Goal: Task Accomplishment & Management: Manage account settings

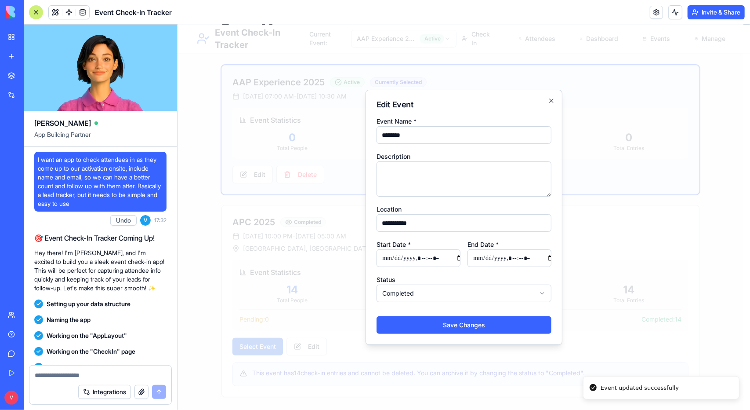
scroll to position [10234, 0]
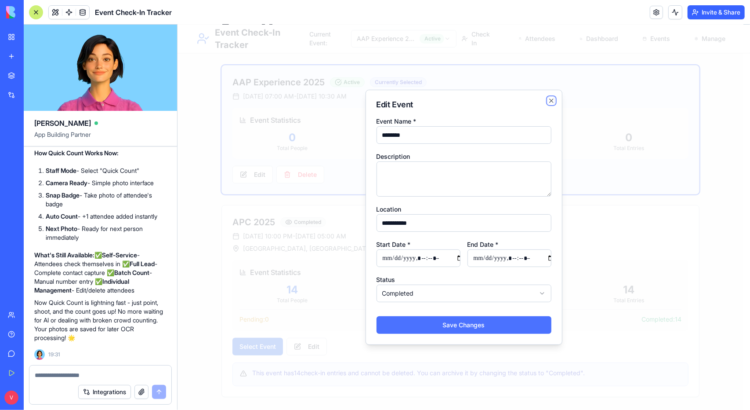
drag, startPoint x: 549, startPoint y: 100, endPoint x: 501, endPoint y: 324, distance: 229.2
click at [508, 317] on div "**********" at bounding box center [463, 216] width 197 height 255
click at [501, 324] on button "Save Changes" at bounding box center [463, 325] width 175 height 18
click at [474, 325] on button "Save Changes" at bounding box center [463, 325] width 175 height 18
click at [548, 98] on icon "button" at bounding box center [551, 100] width 7 height 7
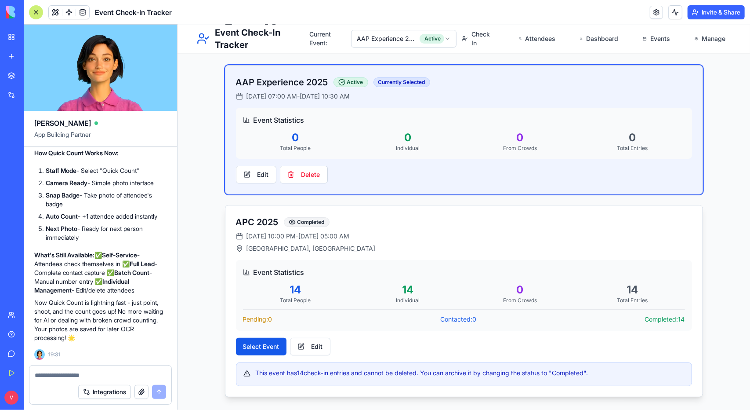
scroll to position [0, 0]
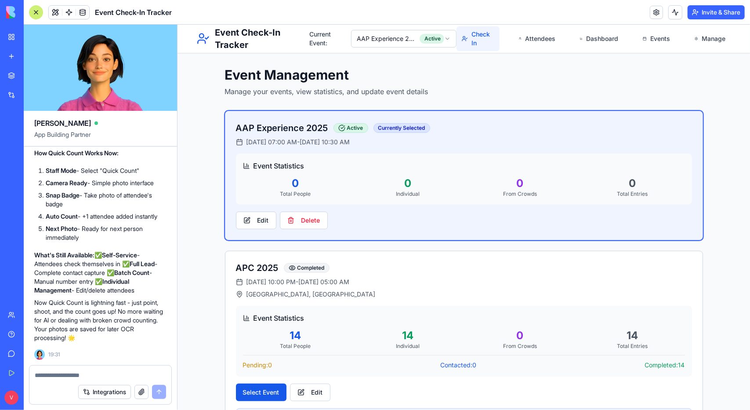
click at [468, 42] on link "Check In" at bounding box center [477, 38] width 43 height 25
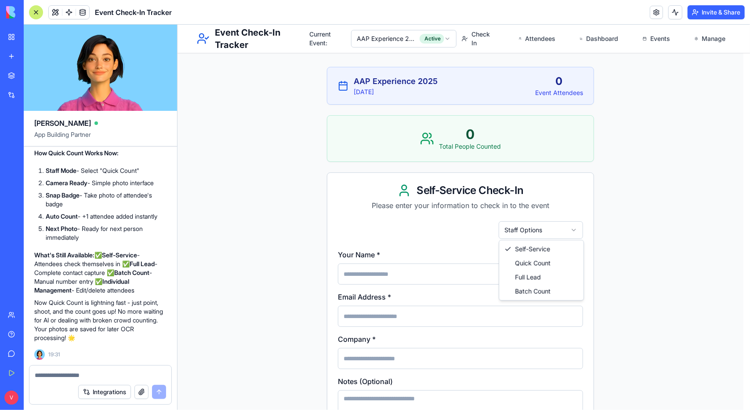
click at [529, 220] on html "Event Check-In Tracker Current Event: AAP Experience 2025 Active Check In Atten…" at bounding box center [463, 313] width 573 height 579
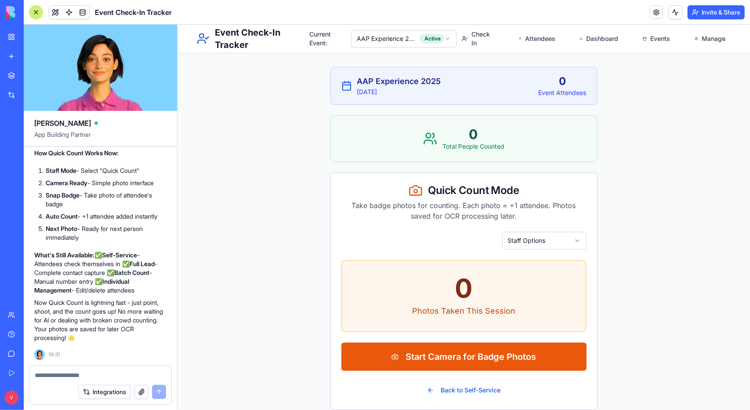
click at [536, 242] on html "Event Check-In Tracker Current Event: AAP Experience 2025 Active Check In Atten…" at bounding box center [463, 223] width 573 height 399
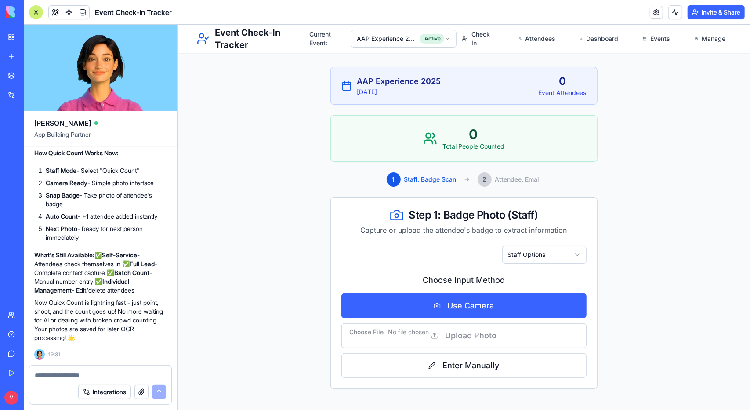
click at [539, 251] on html "Event Check-In Tracker Current Event: AAP Experience 2025 Active Check In Atten…" at bounding box center [463, 216] width 573 height 385
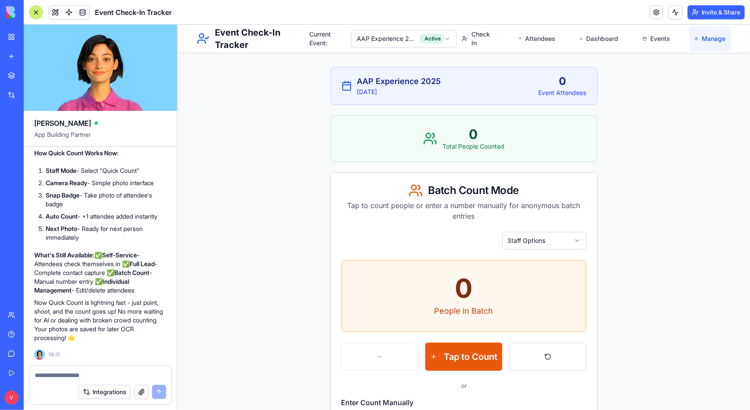
click at [695, 36] on link "Manage" at bounding box center [709, 38] width 41 height 25
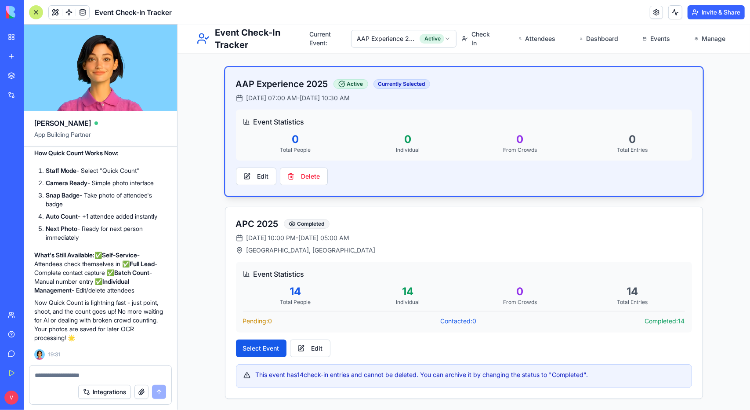
scroll to position [46, 0]
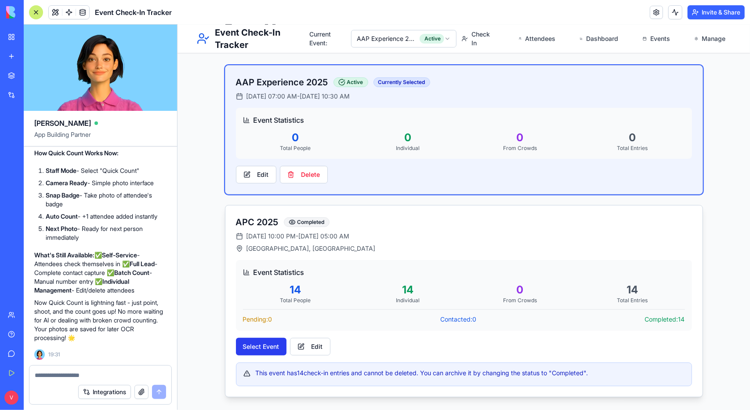
click at [267, 345] on button "Select Event" at bounding box center [261, 346] width 51 height 18
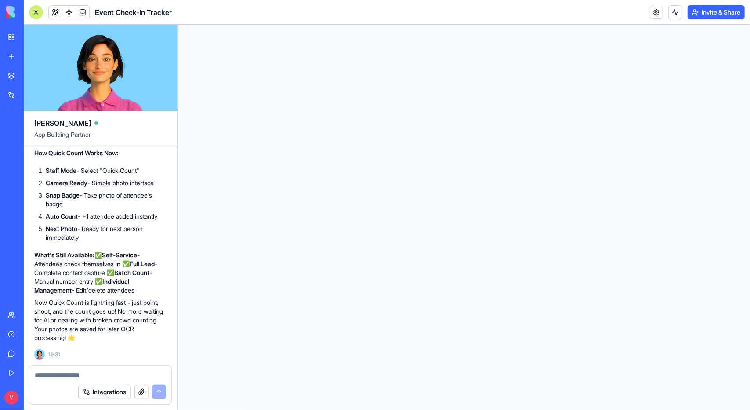
scroll to position [0, 0]
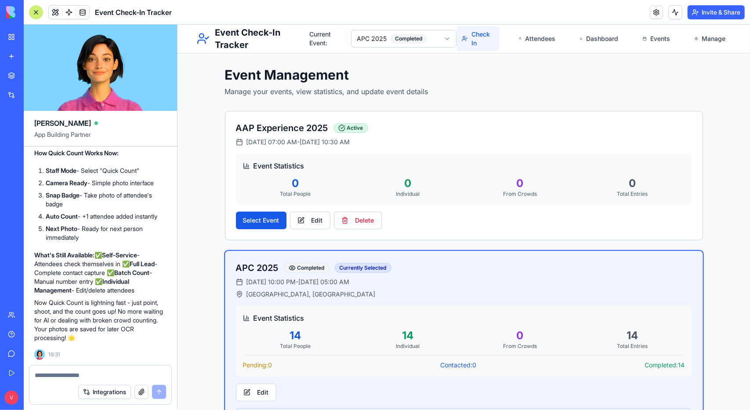
click at [486, 37] on link "Check In" at bounding box center [477, 38] width 43 height 25
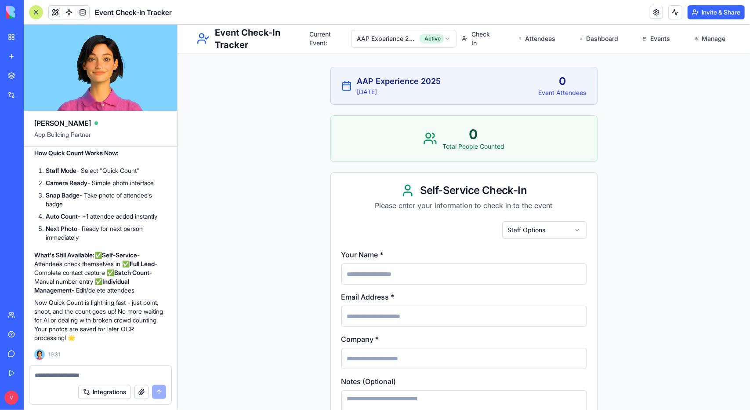
click at [408, 40] on html "Event Check-In Tracker Current Event: AAP Experience 2025 Active Check In Atten…" at bounding box center [463, 313] width 573 height 579
click at [410, 45] on html "Event Check-In Tracker Current Event: APC 2025 Completed Check In Attendees Das…" at bounding box center [463, 313] width 573 height 579
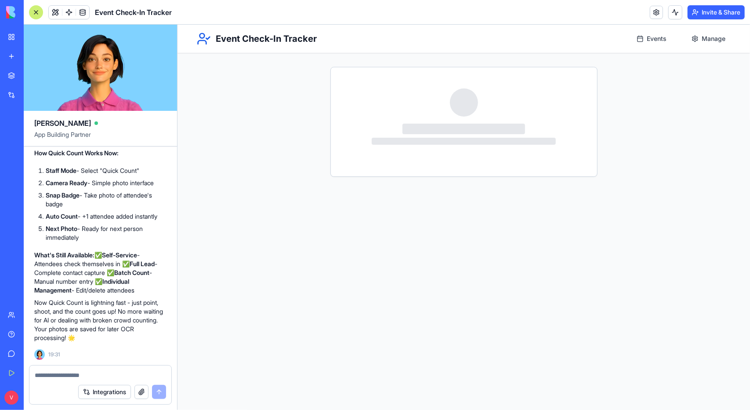
click at [649, 141] on main at bounding box center [463, 107] width 573 height 166
